Goal: Browse casually: Explore the website without a specific task or goal

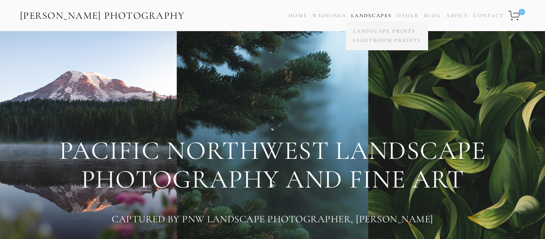
click at [361, 18] on link "Landscapes" at bounding box center [371, 15] width 40 height 6
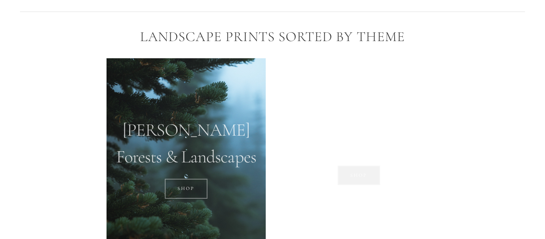
scroll to position [529, 0]
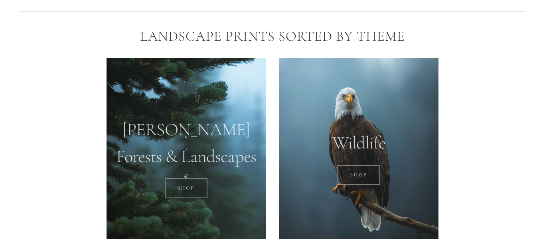
click at [200, 118] on div at bounding box center [186, 157] width 159 height 199
click at [204, 145] on div at bounding box center [186, 157] width 159 height 199
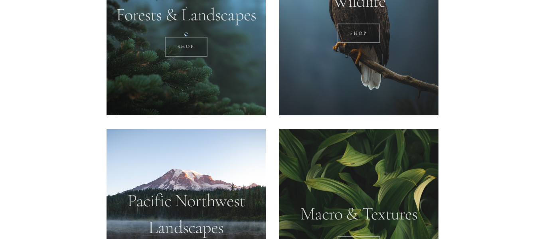
scroll to position [648, 0]
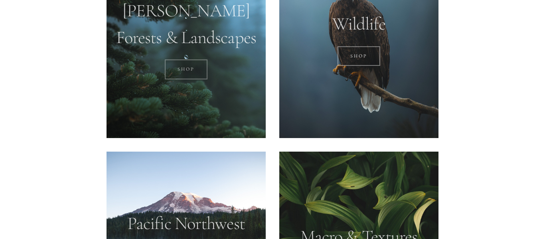
click at [180, 71] on link "SHOP" at bounding box center [186, 69] width 43 height 20
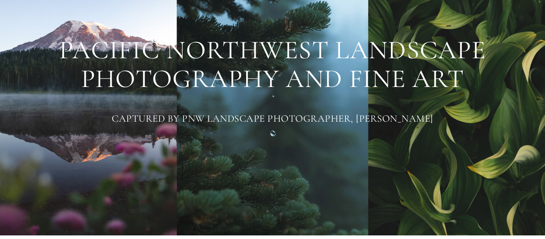
scroll to position [0, 0]
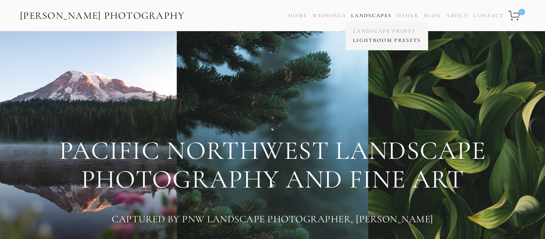
click at [376, 39] on link "Lightroom Presets" at bounding box center [387, 40] width 72 height 9
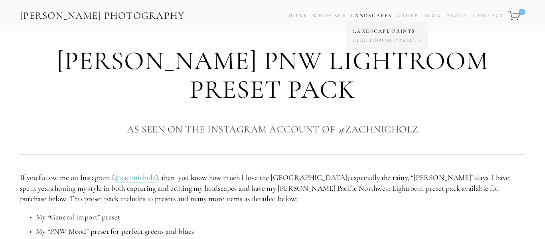
click at [381, 30] on link "Landscape Prints" at bounding box center [387, 31] width 72 height 9
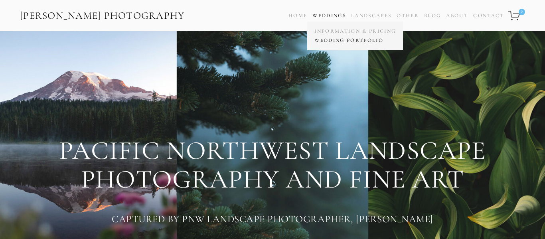
click at [350, 43] on link "Wedding Portfolio" at bounding box center [354, 40] width 85 height 9
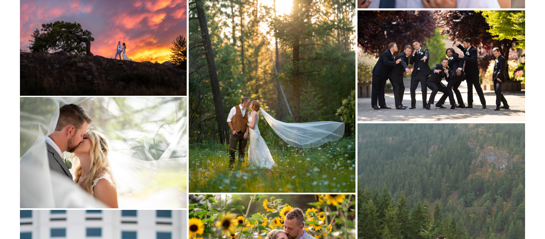
scroll to position [495, 0]
